Goal: Check status: Check status

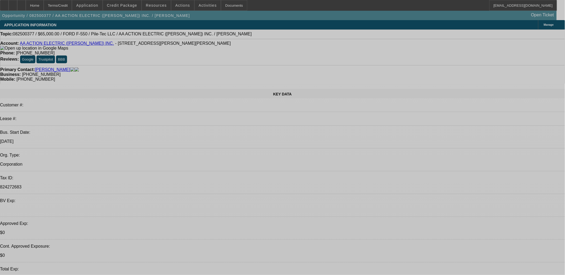
select select "0"
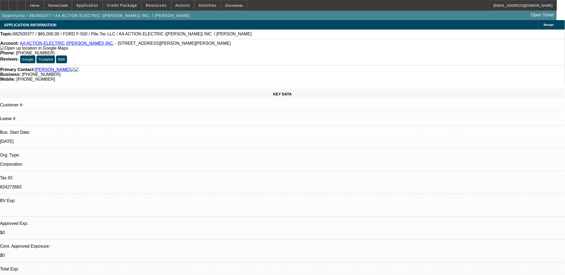
select select "0"
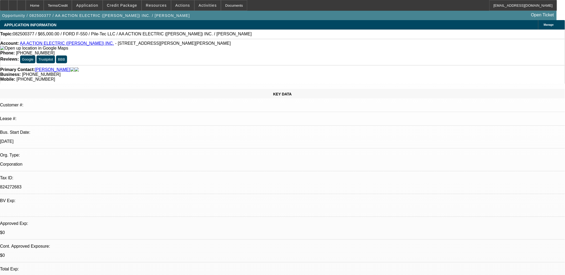
select select "0"
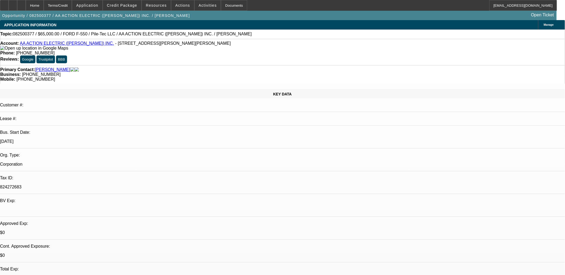
select select "0"
select select "1"
select select "6"
select select "1"
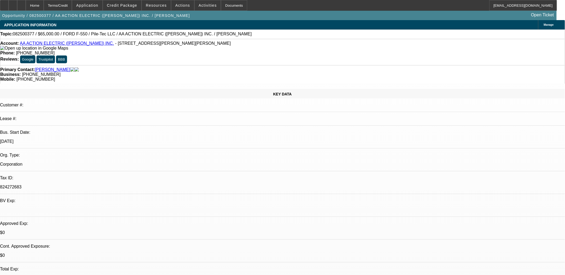
select select "1"
select select "6"
select select "1"
select select "6"
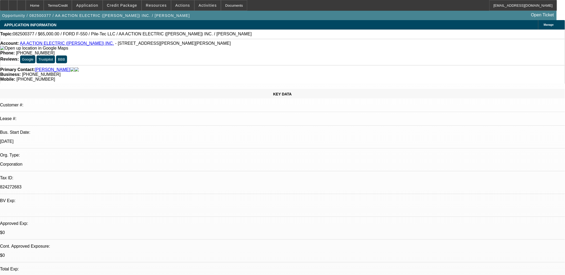
select select "1"
select select "6"
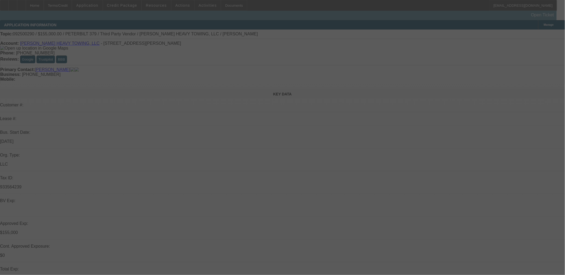
click at [339, 129] on div at bounding box center [282, 137] width 565 height 275
click at [339, 130] on div at bounding box center [282, 137] width 565 height 275
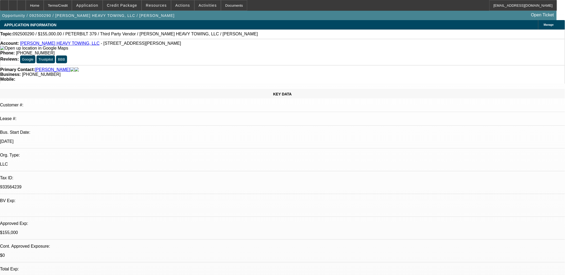
select select "0"
select select "2"
select select "0.1"
select select "0"
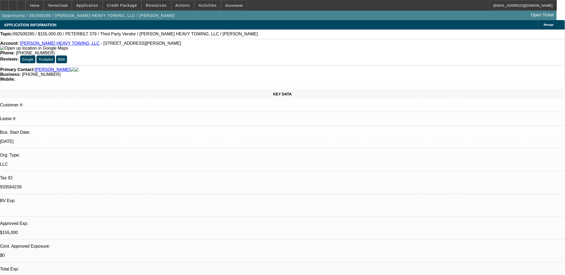
select select "0"
select select "2"
select select "0"
select select "0.1"
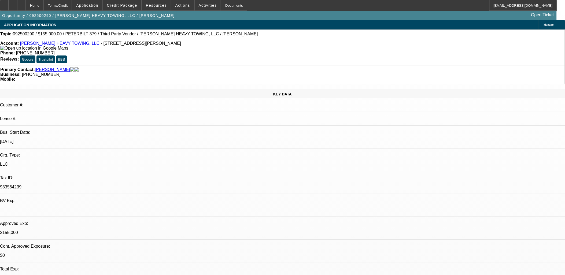
select select "2"
select select "0"
select select "1"
select select "2"
select select "4"
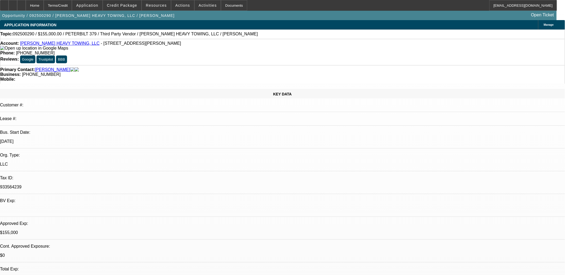
select select "1"
select select "6"
select select "1"
select select "2"
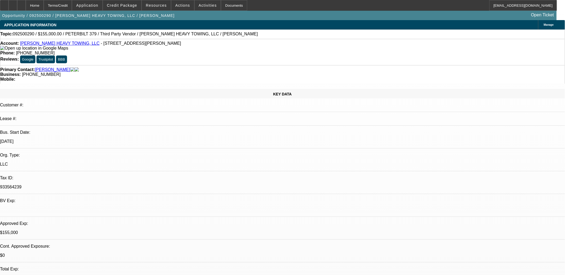
select select "6"
select select "1"
select select "2"
select select "6"
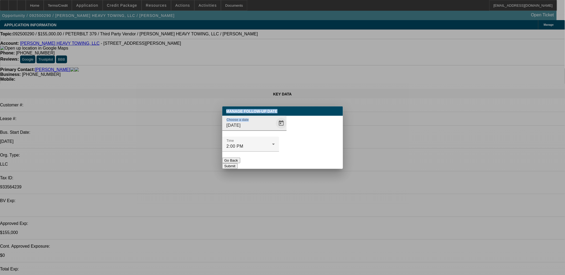
click at [278, 130] on span "Open calendar" at bounding box center [281, 123] width 13 height 13
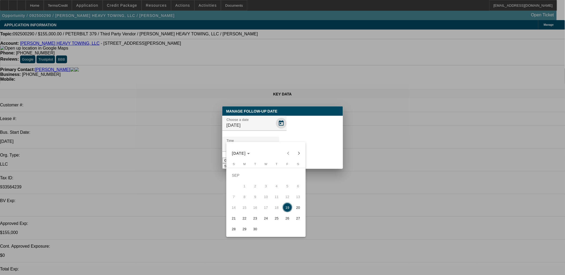
click at [291, 133] on div at bounding box center [282, 137] width 565 height 275
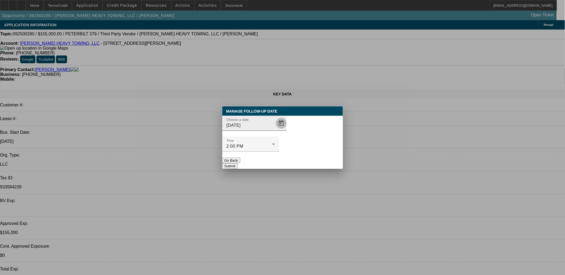
click at [278, 130] on span "Open calendar" at bounding box center [281, 123] width 13 height 13
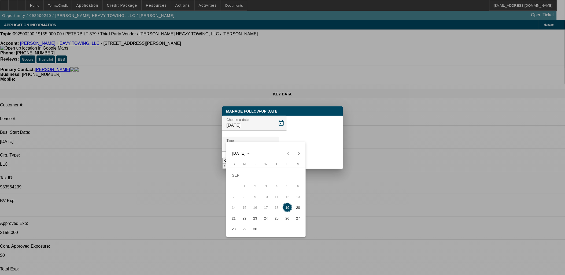
click at [266, 220] on span "24" at bounding box center [266, 218] width 10 height 10
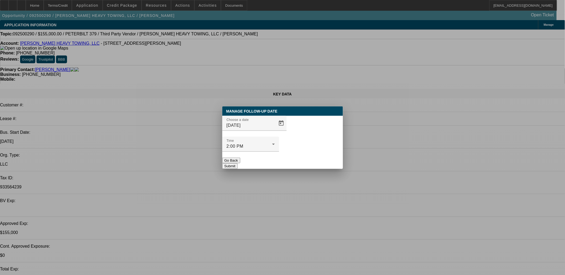
click at [280, 137] on div "Choose a date [DATE]" at bounding box center [282, 126] width 121 height 21
click at [275, 130] on span "Open calendar" at bounding box center [281, 123] width 13 height 13
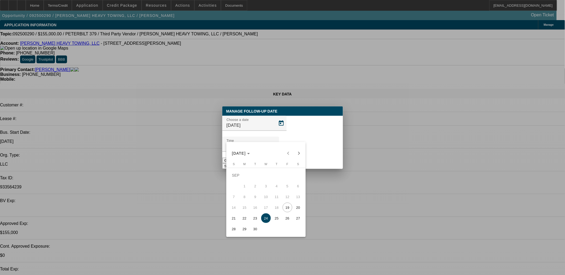
click at [252, 217] on span "23" at bounding box center [255, 218] width 10 height 10
type input "[DATE]"
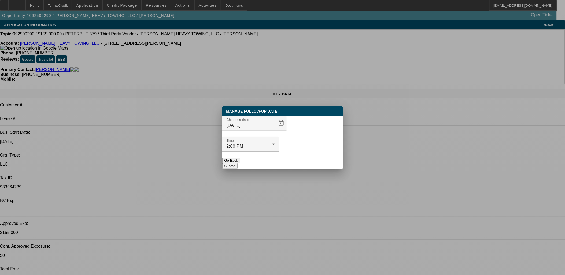
drag, startPoint x: 322, startPoint y: 145, endPoint x: 322, endPoint y: 154, distance: 8.9
click at [279, 152] on div at bounding box center [250, 155] width 57 height 6
click at [322, 154] on div "Manage Follow-Up Date Choose a date [DATE] Time 2:00 PM Go Back Submit" at bounding box center [282, 137] width 121 height 62
click at [237, 163] on button "Submit" at bounding box center [229, 166] width 15 height 6
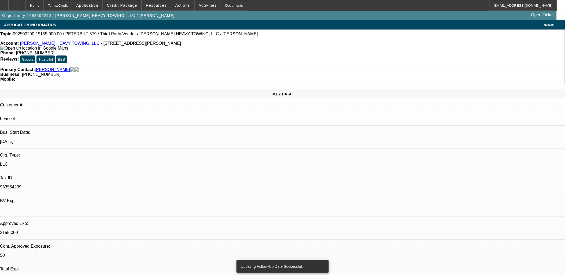
drag, startPoint x: 441, startPoint y: 103, endPoint x: 444, endPoint y: 91, distance: 11.8
drag, startPoint x: 444, startPoint y: 91, endPoint x: 443, endPoint y: 85, distance: 6.4
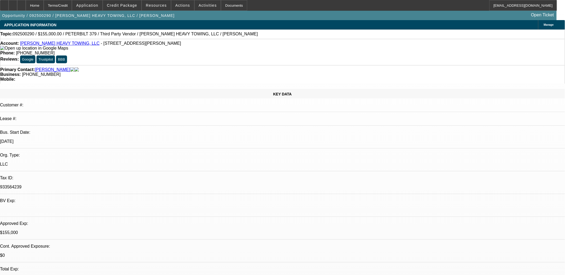
drag, startPoint x: 199, startPoint y: 146, endPoint x: 476, endPoint y: 60, distance: 289.2
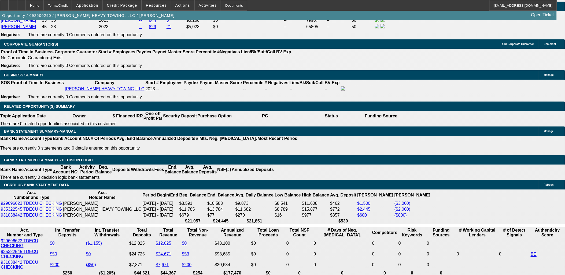
scroll to position [804, 0]
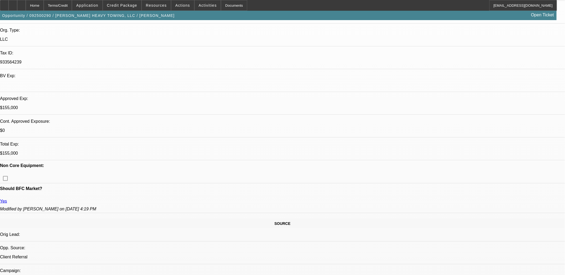
scroll to position [149, 0]
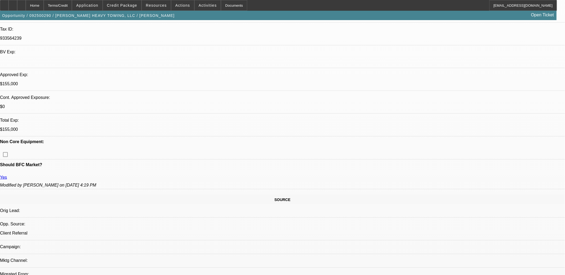
drag, startPoint x: 163, startPoint y: 188, endPoint x: 4, endPoint y: 112, distance: 176.4
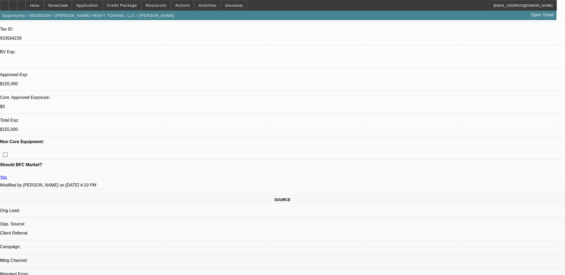
drag, startPoint x: 3, startPoint y: 114, endPoint x: 261, endPoint y: 224, distance: 280.7
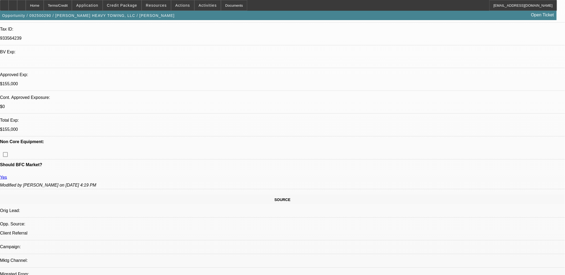
drag, startPoint x: 263, startPoint y: 223, endPoint x: 5, endPoint y: 112, distance: 280.8
drag, startPoint x: 9, startPoint y: 111, endPoint x: 316, endPoint y: 229, distance: 329.6
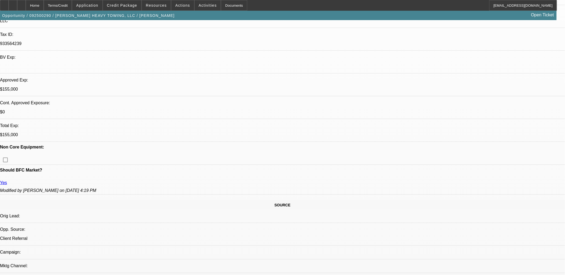
scroll to position [0, 0]
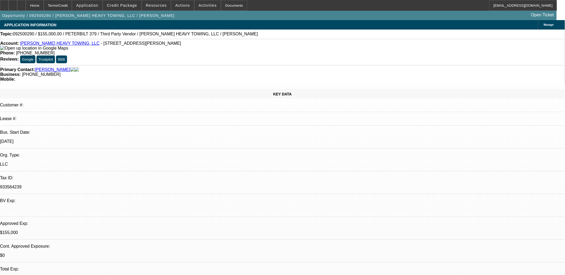
drag, startPoint x: 220, startPoint y: 73, endPoint x: 236, endPoint y: 139, distance: 67.9
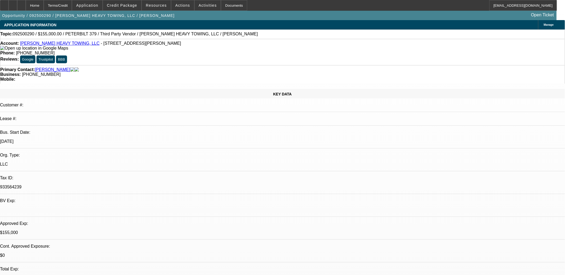
drag, startPoint x: 234, startPoint y: 140, endPoint x: 130, endPoint y: 118, distance: 106.0
drag, startPoint x: 130, startPoint y: 118, endPoint x: 143, endPoint y: 114, distance: 13.1
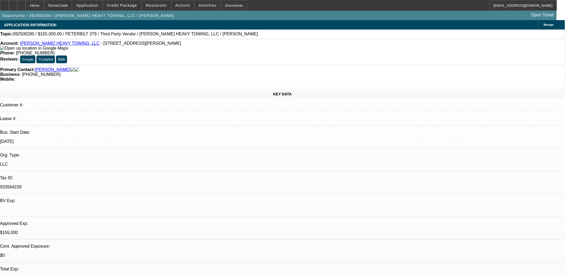
drag, startPoint x: 143, startPoint y: 114, endPoint x: 134, endPoint y: 114, distance: 8.6
drag, startPoint x: 134, startPoint y: 114, endPoint x: 177, endPoint y: 121, distance: 43.9
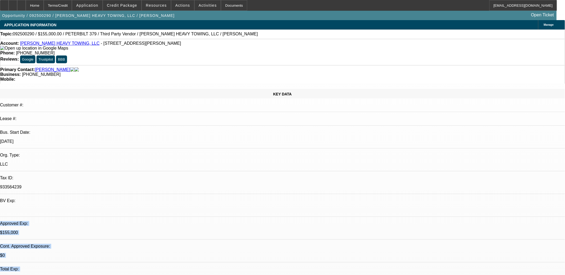
drag, startPoint x: 179, startPoint y: 121, endPoint x: 181, endPoint y: 121, distance: 3.0
drag, startPoint x: 228, startPoint y: 137, endPoint x: 130, endPoint y: 115, distance: 100.4
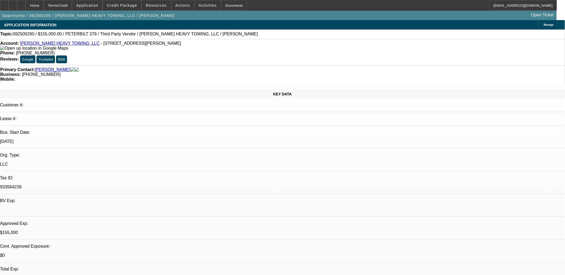
drag, startPoint x: 130, startPoint y: 116, endPoint x: 237, endPoint y: 139, distance: 109.7
drag, startPoint x: 237, startPoint y: 138, endPoint x: 128, endPoint y: 118, distance: 111.7
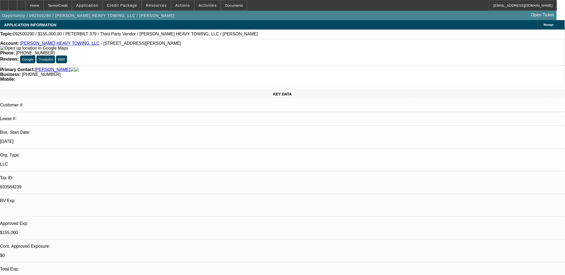
drag, startPoint x: 131, startPoint y: 118, endPoint x: 229, endPoint y: 138, distance: 100.1
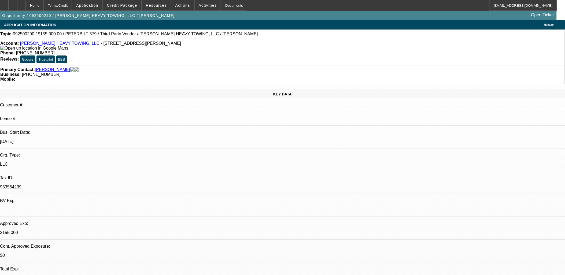
drag, startPoint x: 229, startPoint y: 138, endPoint x: 132, endPoint y: 125, distance: 98.0
drag, startPoint x: 132, startPoint y: 125, endPoint x: 128, endPoint y: 119, distance: 6.5
drag, startPoint x: 128, startPoint y: 119, endPoint x: 230, endPoint y: 138, distance: 103.5
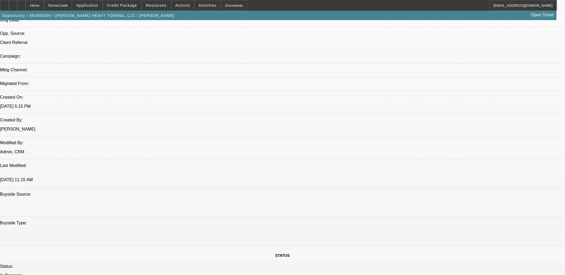
scroll to position [345, 0]
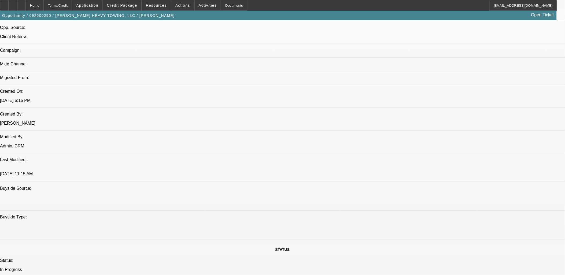
drag, startPoint x: 4, startPoint y: 24, endPoint x: 373, endPoint y: 246, distance: 430.8
drag, startPoint x: 373, startPoint y: 246, endPoint x: 368, endPoint y: 242, distance: 6.5
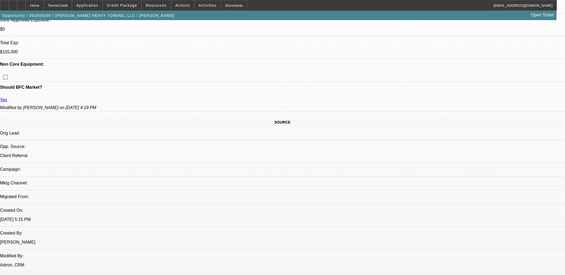
scroll to position [0, 0]
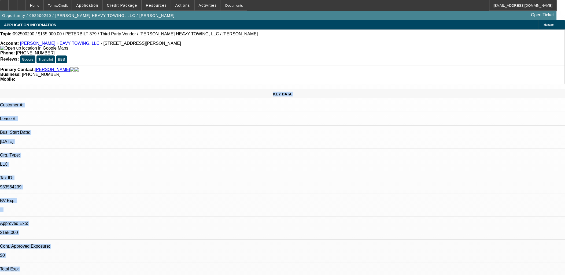
drag, startPoint x: 40, startPoint y: 71, endPoint x: 374, endPoint y: 255, distance: 381.5
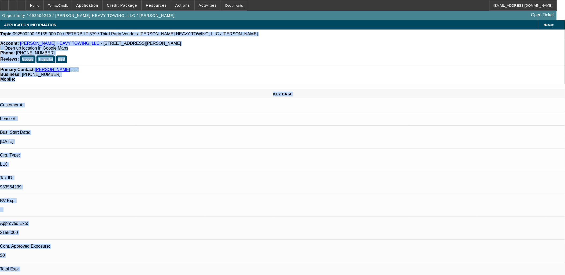
drag, startPoint x: 374, startPoint y: 255, endPoint x: 6, endPoint y: 33, distance: 429.9
drag, startPoint x: 6, startPoint y: 33, endPoint x: 21, endPoint y: 47, distance: 20.3
click at [6, 33] on div "Topic: 092500290 / $155,000.00 / PETERBILT 379 / Third Party Vendor / [PERSON_N…" at bounding box center [282, 34] width 564 height 5
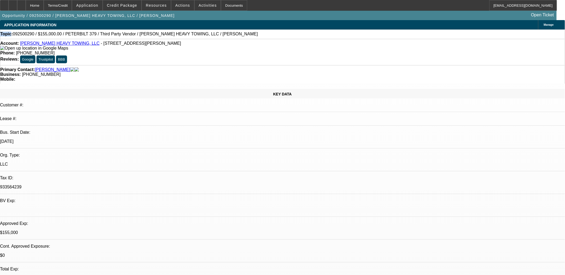
drag, startPoint x: 21, startPoint y: 47, endPoint x: 8, endPoint y: 35, distance: 17.8
click at [9, 35] on div "Topic: 092500290 / $155,000.00 / PETERBILT 379 / Third Party Vendor / [PERSON_N…" at bounding box center [282, 34] width 564 height 5
click at [7, 34] on div "Topic: 092500290 / $155,000.00 / PETERBILT 379 / Third Party Vendor / [PERSON_N…" at bounding box center [282, 34] width 564 height 5
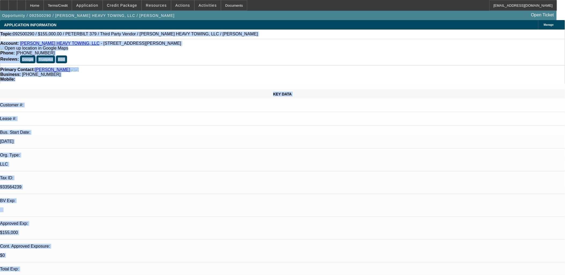
drag, startPoint x: 7, startPoint y: 34, endPoint x: 370, endPoint y: 255, distance: 425.0
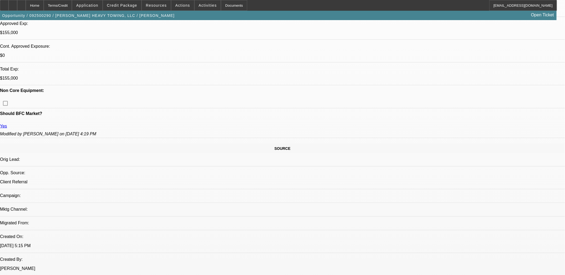
scroll to position [208, 0]
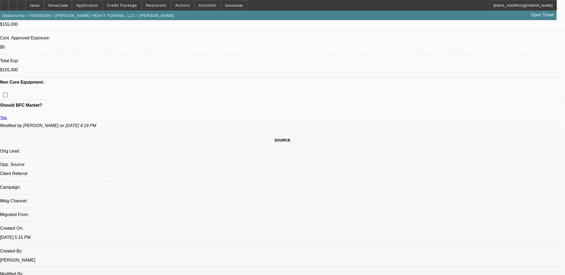
drag, startPoint x: 367, startPoint y: 246, endPoint x: 5, endPoint y: 57, distance: 407.9
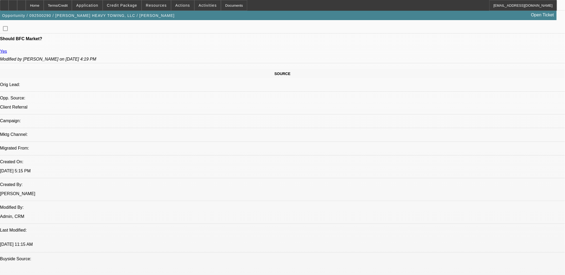
drag, startPoint x: 5, startPoint y: 56, endPoint x: 320, endPoint y: 164, distance: 332.4
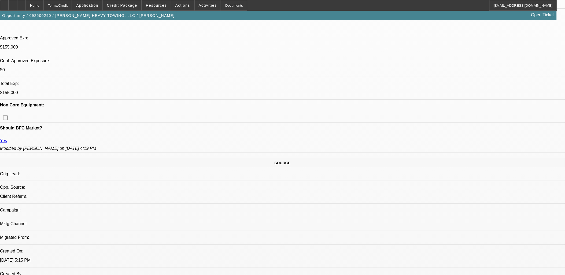
scroll to position [0, 0]
